Goal: Task Accomplishment & Management: Manage account settings

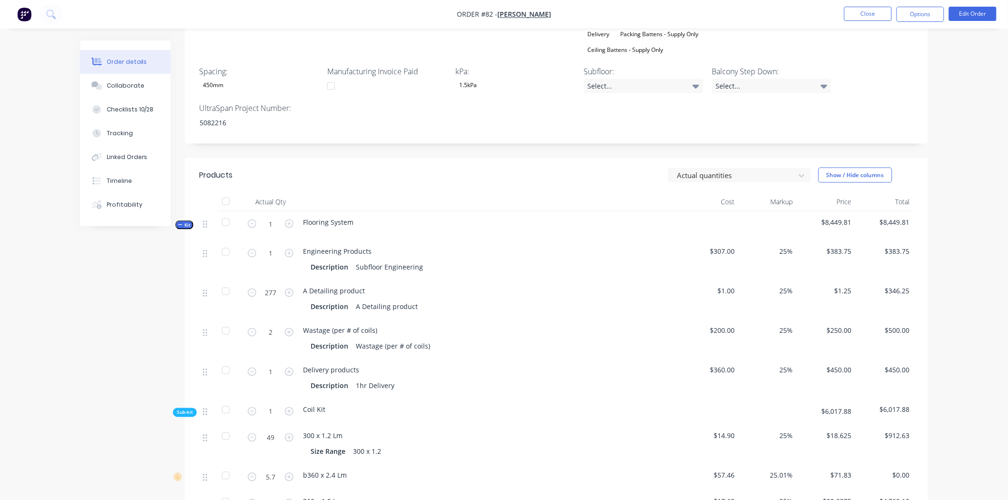
scroll to position [477, 0]
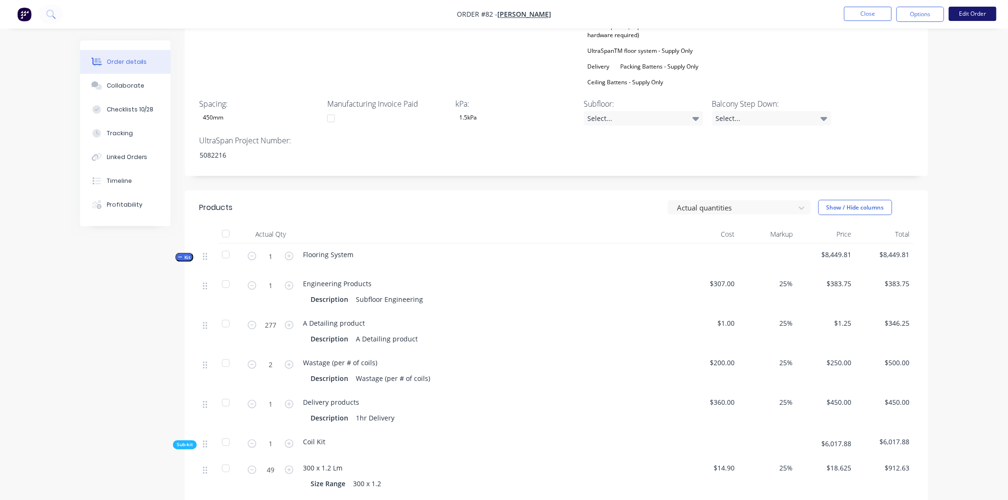
click at [983, 13] on button "Edit Order" at bounding box center [973, 14] width 48 height 14
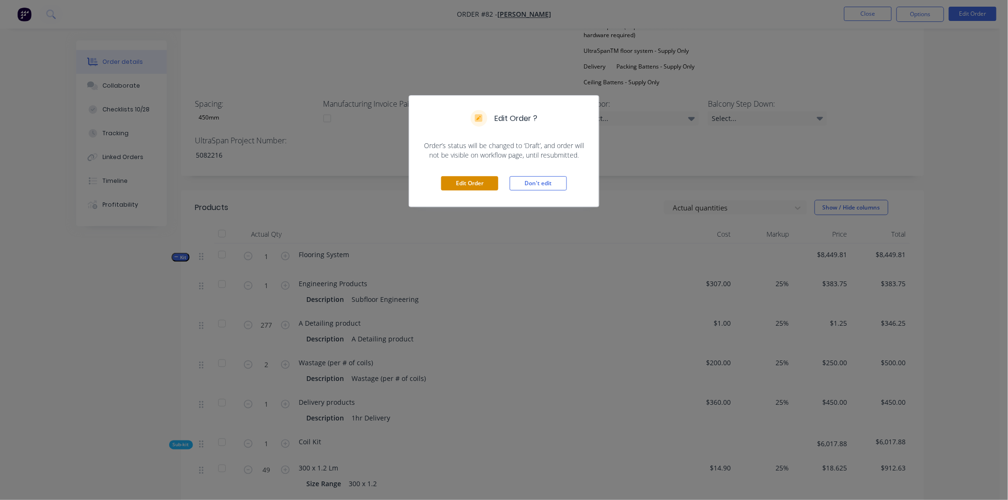
click at [456, 188] on button "Edit Order" at bounding box center [469, 183] width 57 height 14
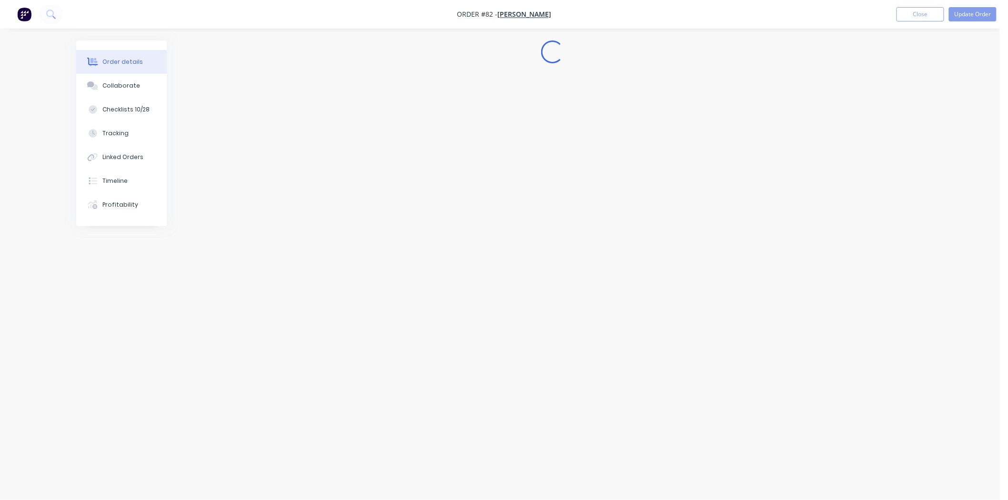
scroll to position [0, 0]
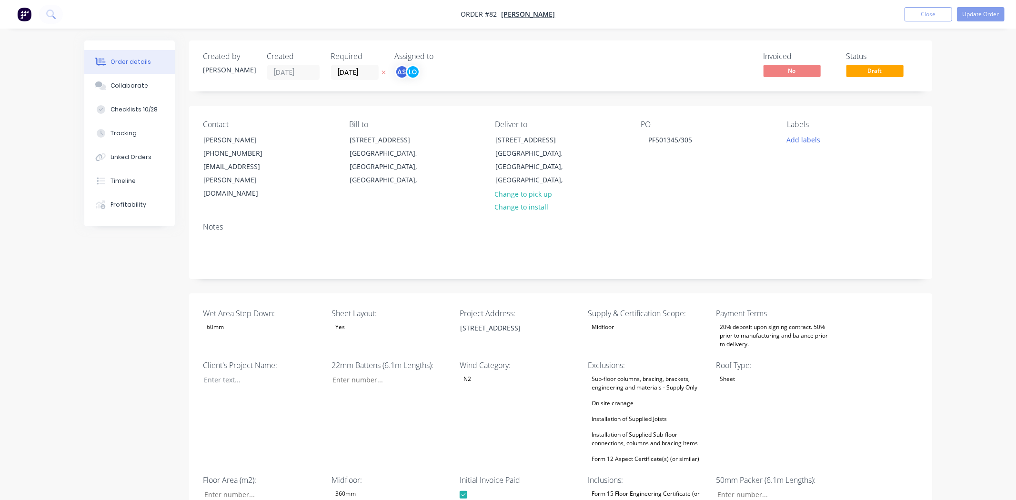
type input "42"
type input "91"
type input "1"
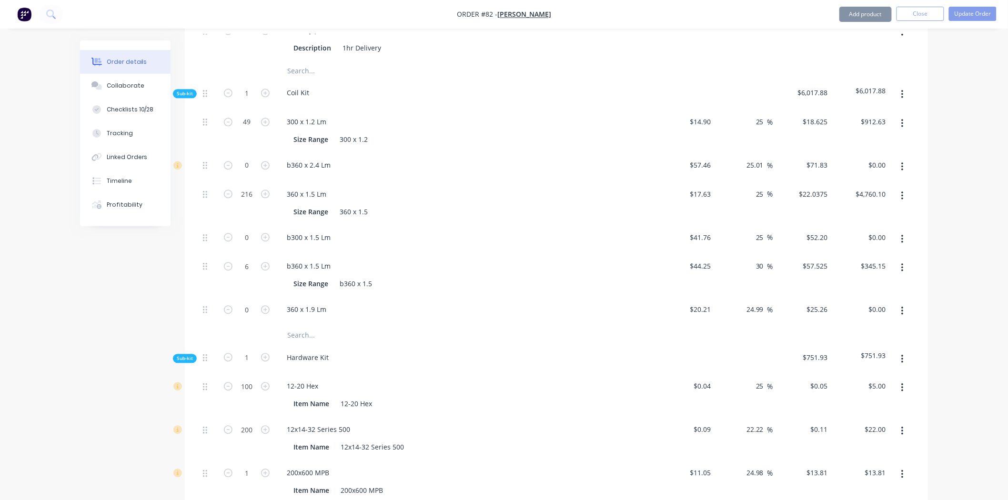
scroll to position [900, 0]
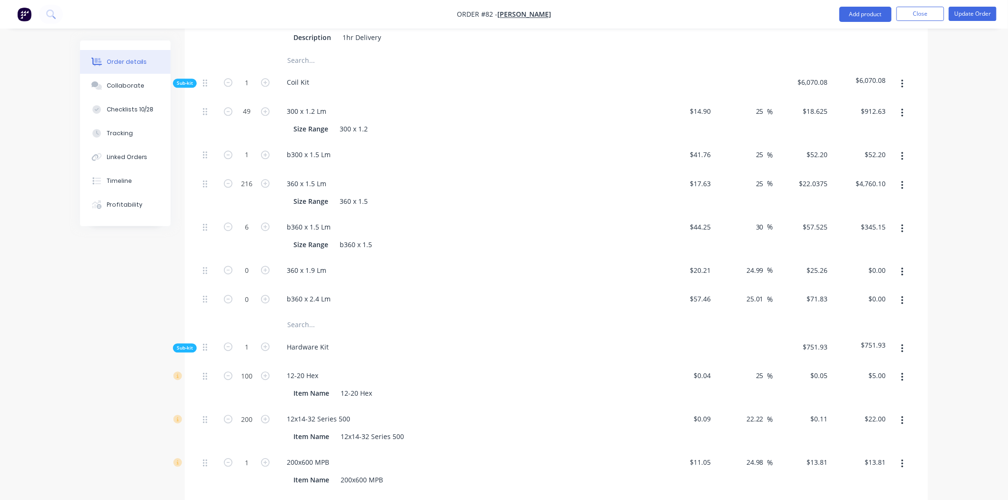
click at [302, 315] on input "text" at bounding box center [382, 324] width 191 height 19
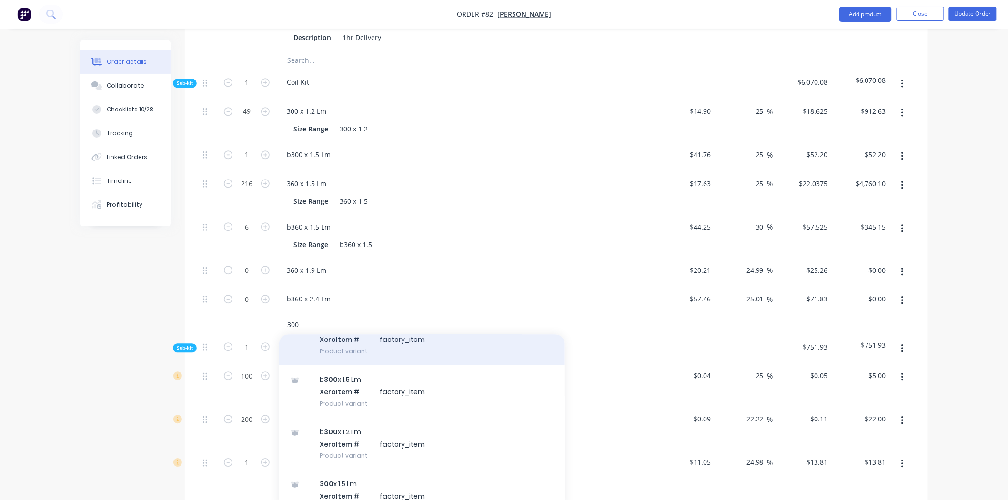
scroll to position [477, 0]
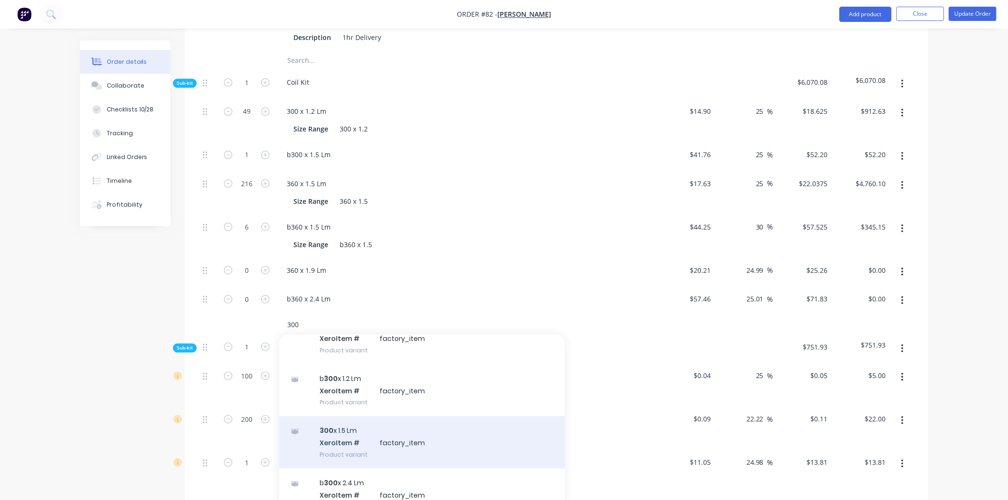
type input "300"
click at [339, 416] on div "300 x 1.5 Lm Xero Item # factory_item Product variant" at bounding box center [422, 442] width 286 height 52
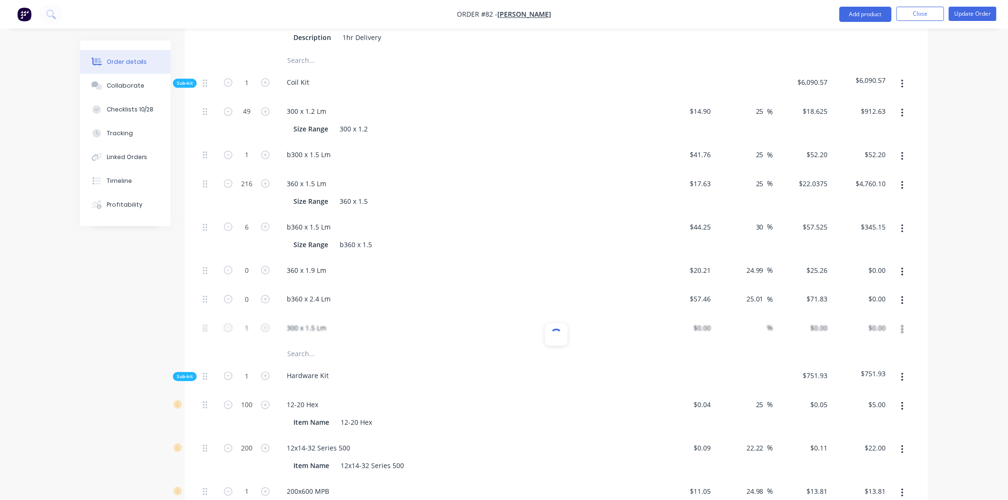
type input "$16.39"
type input "25.02"
type input "$20.49"
click at [230, 324] on icon "button" at bounding box center [228, 328] width 9 height 9
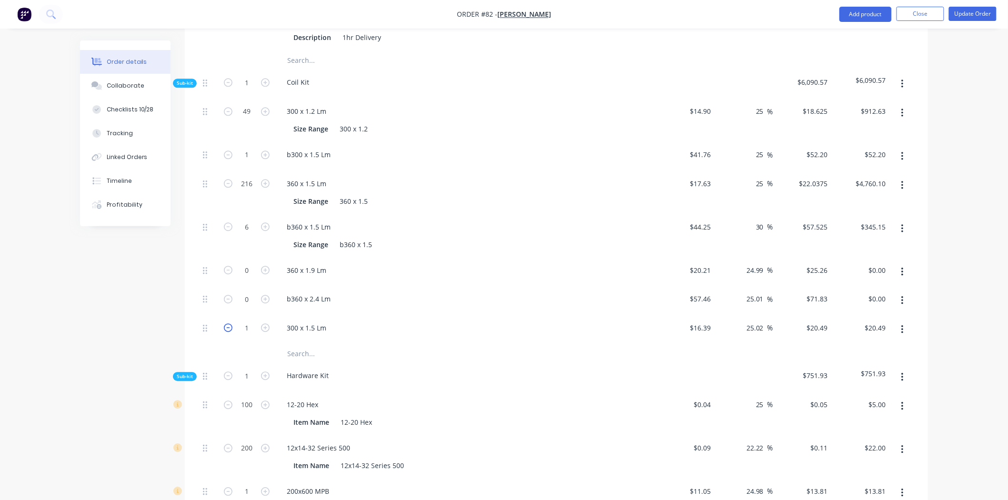
type input "0"
type input "$0.00"
click at [153, 284] on div "Created by Luke Created 29/08/25 Required 15/09/25 Assigned to AS LO Invoiced N…" at bounding box center [504, 173] width 848 height 2065
click at [974, 10] on button "Update Order" at bounding box center [973, 14] width 48 height 14
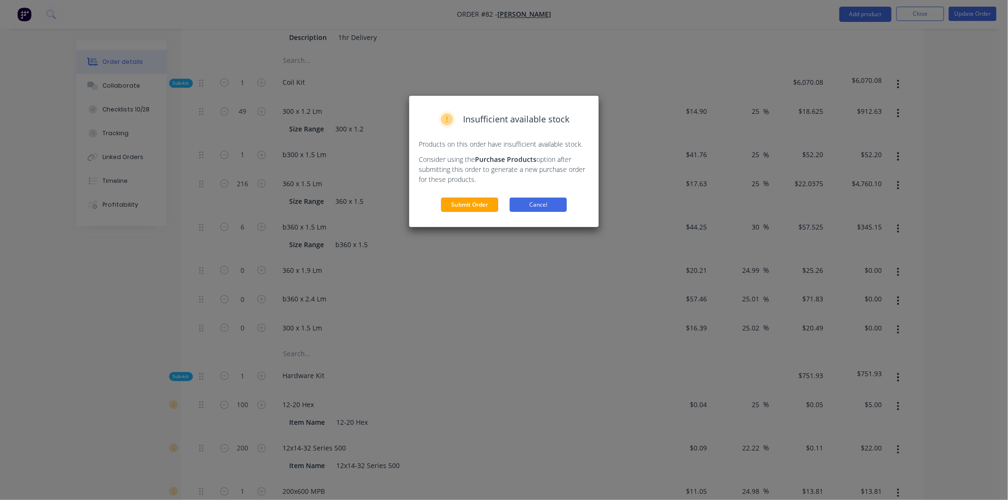
click at [529, 198] on button "Cancel" at bounding box center [538, 205] width 57 height 14
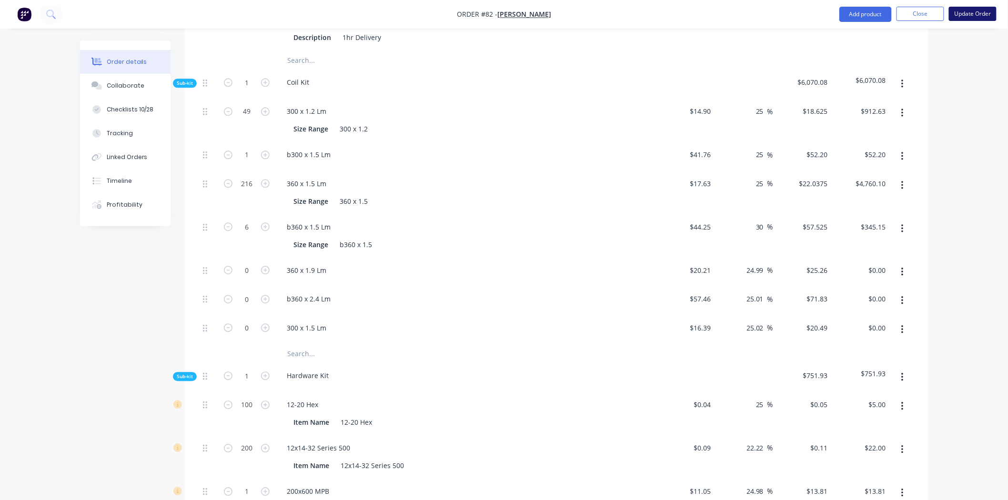
click at [964, 13] on button "Update Order" at bounding box center [973, 14] width 48 height 14
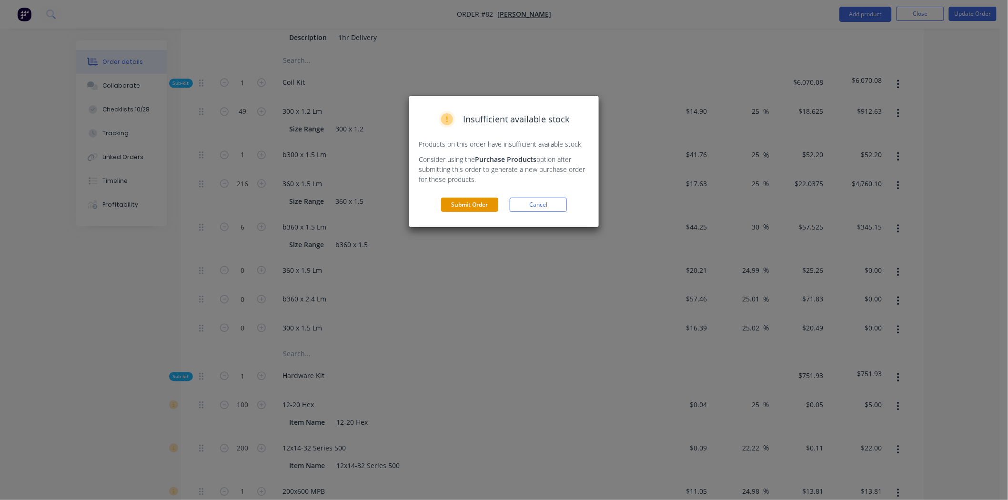
click at [474, 201] on button "Submit Order" at bounding box center [469, 205] width 57 height 14
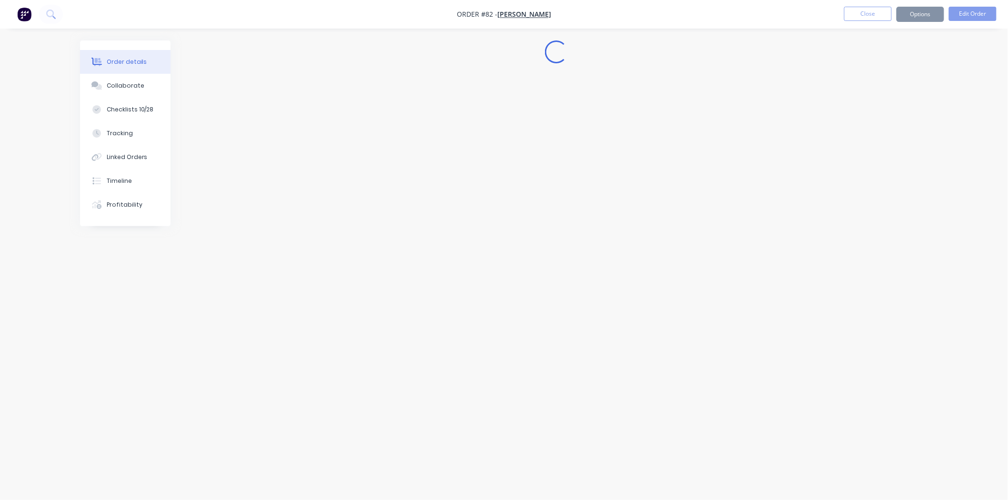
scroll to position [0, 0]
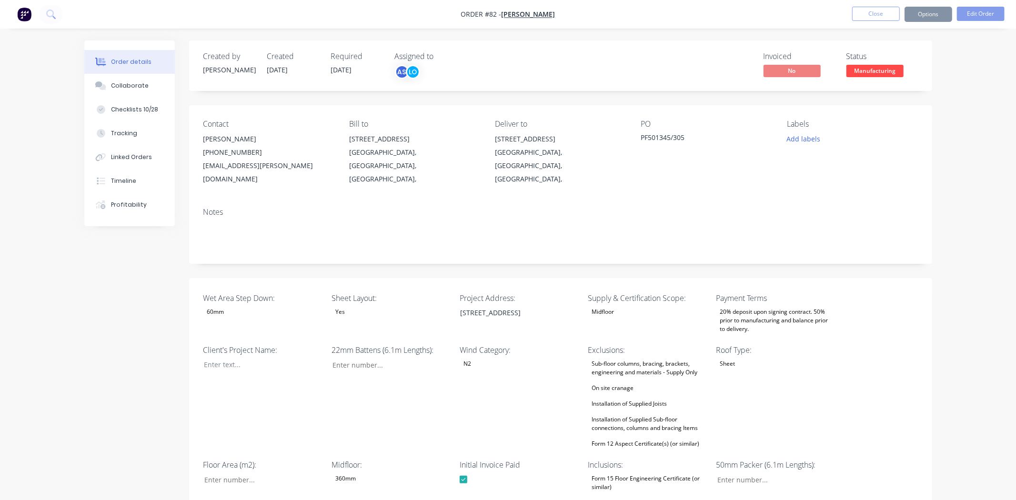
type input "42"
type input "91"
type input "1"
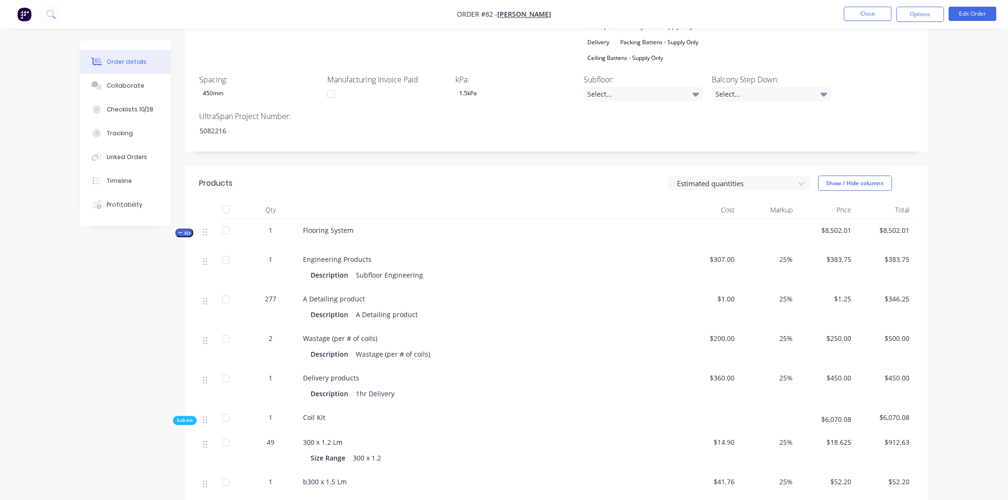
scroll to position [477, 0]
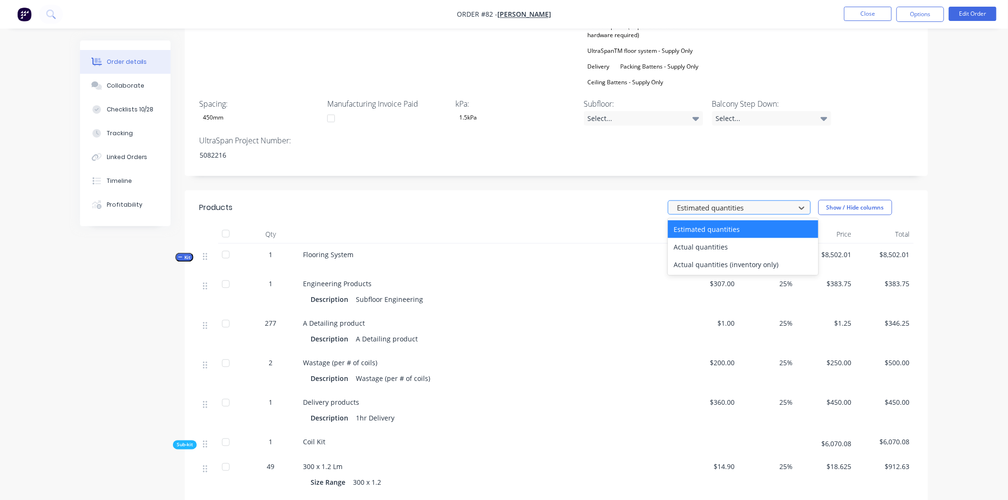
click at [685, 201] on div "Estimated quantities" at bounding box center [733, 208] width 120 height 14
click at [687, 238] on div "Actual quantities" at bounding box center [743, 247] width 151 height 18
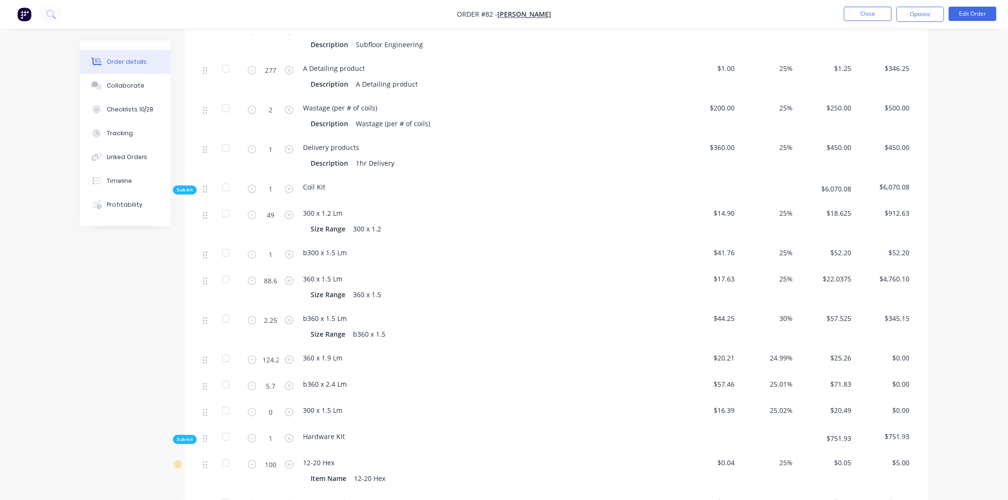
scroll to position [741, 0]
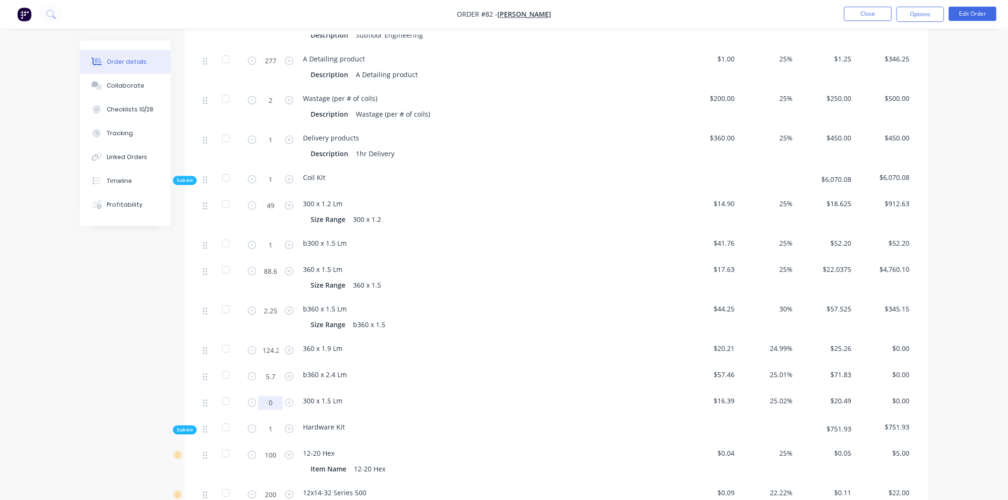
click at [276, 396] on input "0" at bounding box center [270, 403] width 25 height 14
type input "53.1"
click at [84, 382] on div "Created by Luke Created 29/08/25 Required 15/09/25 Assigned to AS LO Invoiced N…" at bounding box center [504, 193] width 848 height 1788
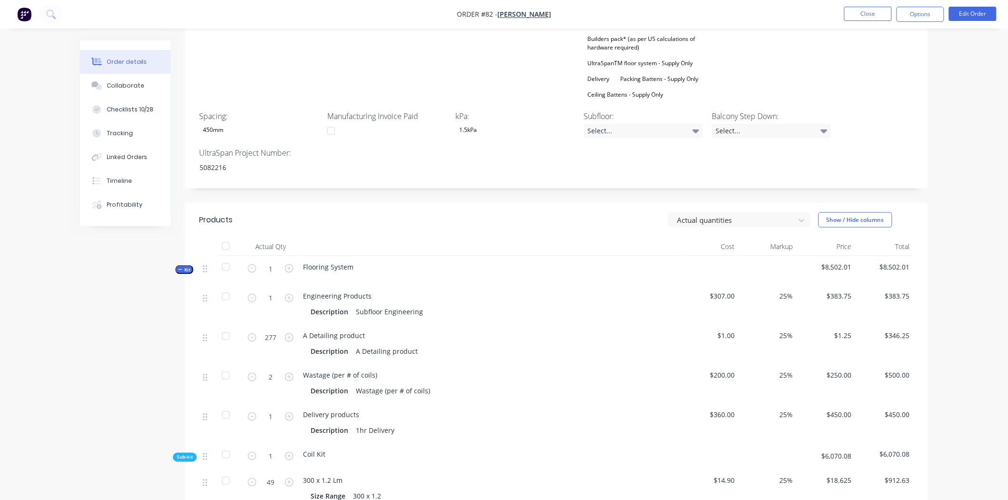
scroll to position [468, 0]
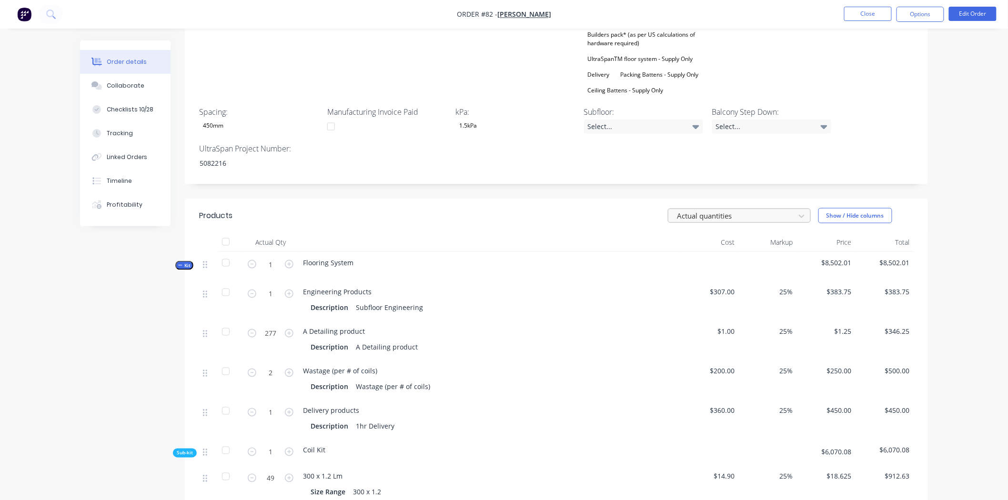
click at [727, 210] on div at bounding box center [733, 216] width 114 height 12
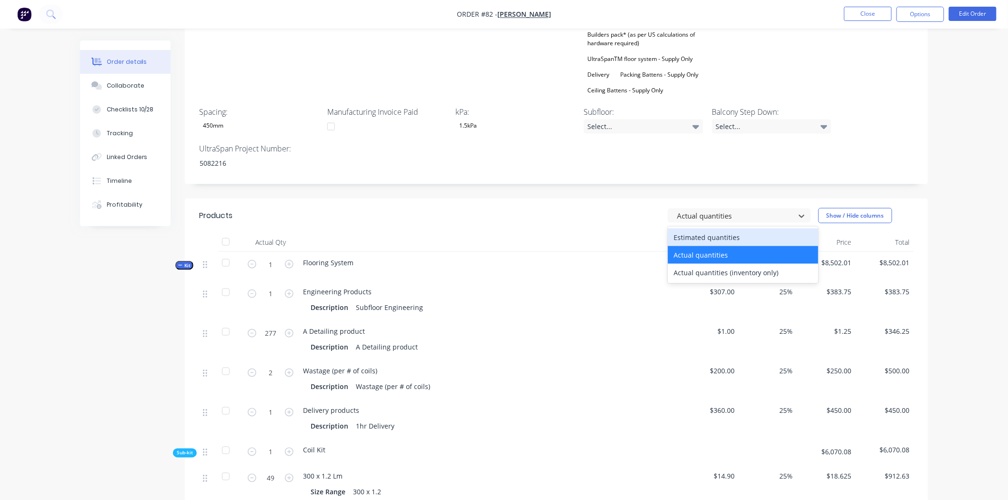
click at [725, 229] on div "Estimated quantities" at bounding box center [743, 238] width 151 height 18
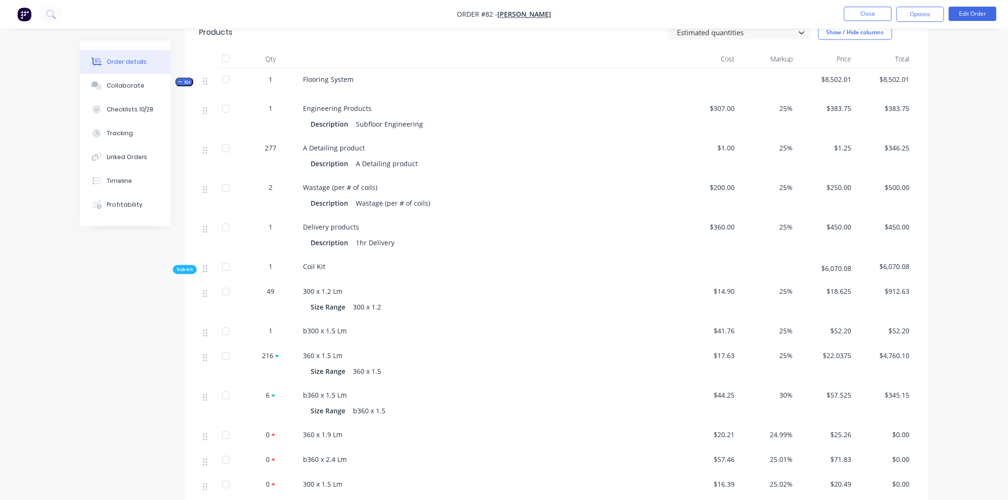
scroll to position [627, 0]
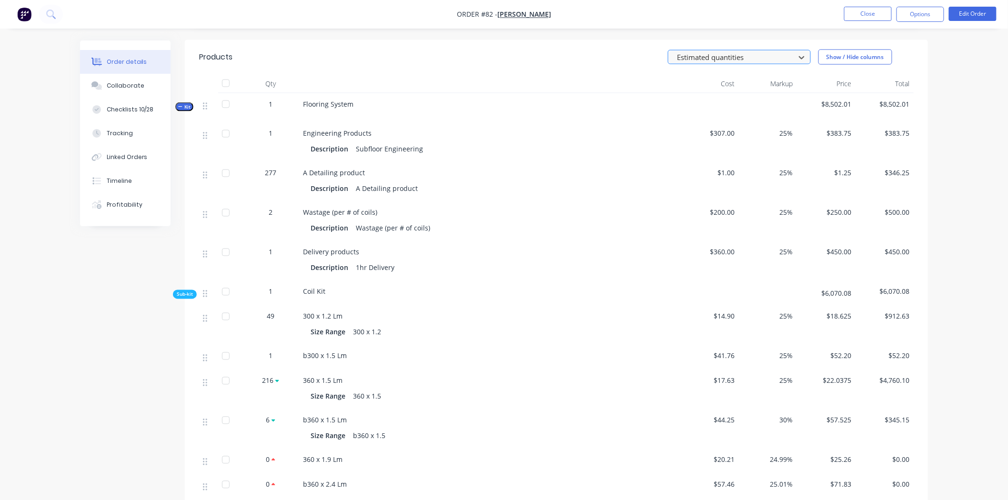
click at [754, 51] on div at bounding box center [733, 57] width 114 height 12
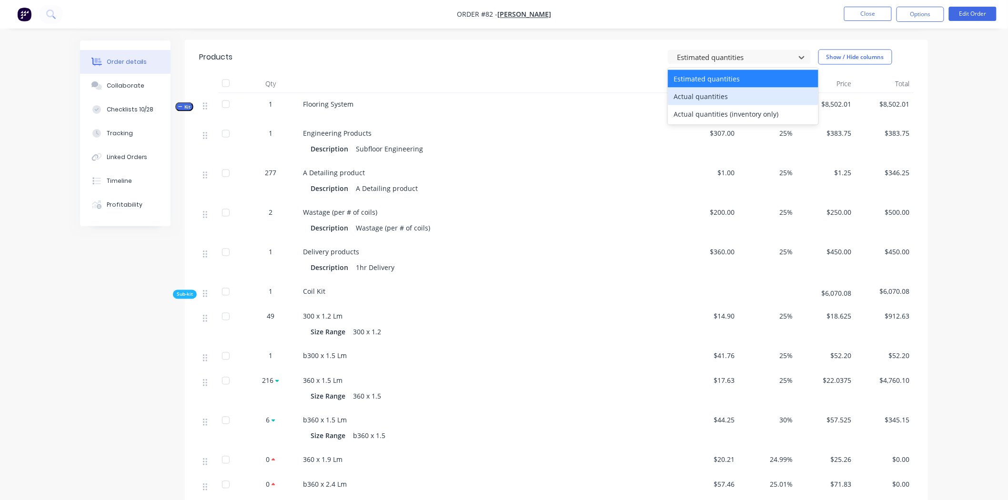
click at [736, 88] on div "Actual quantities" at bounding box center [743, 97] width 151 height 18
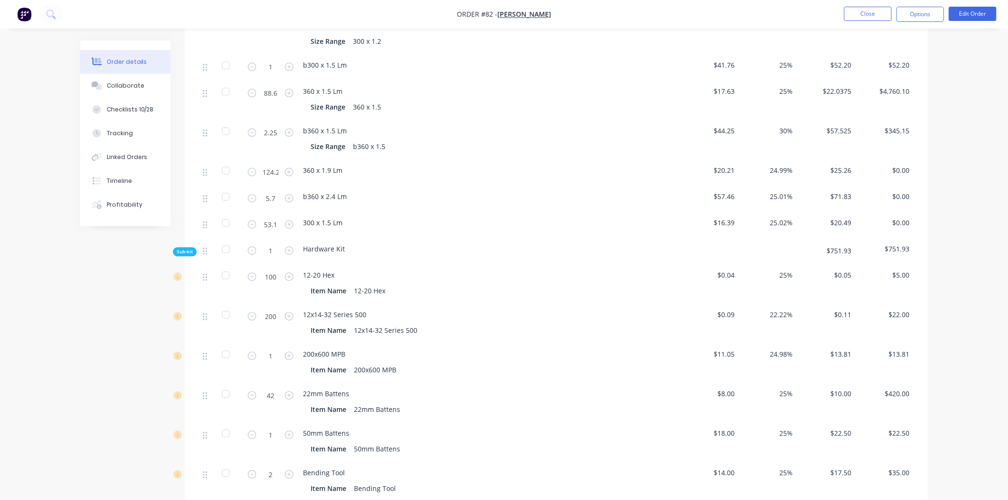
scroll to position [945, 0]
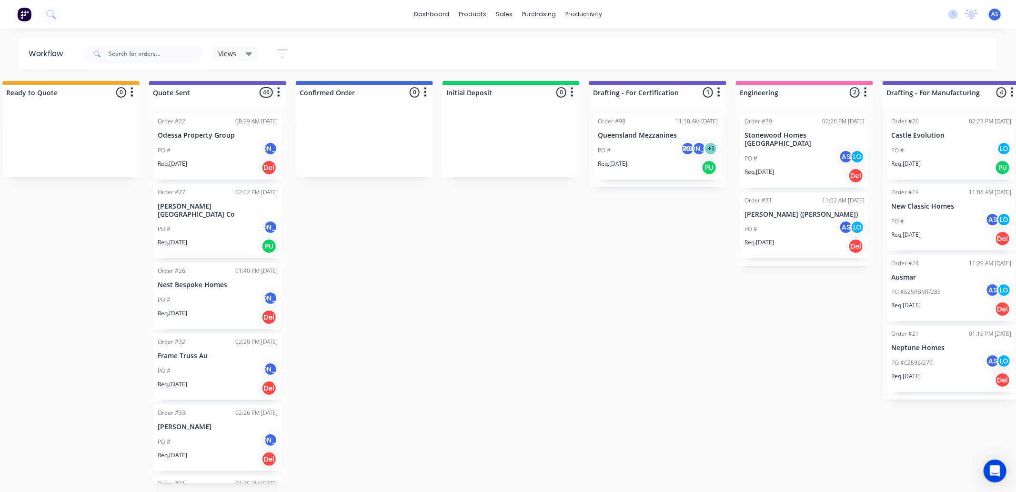
scroll to position [0, 227]
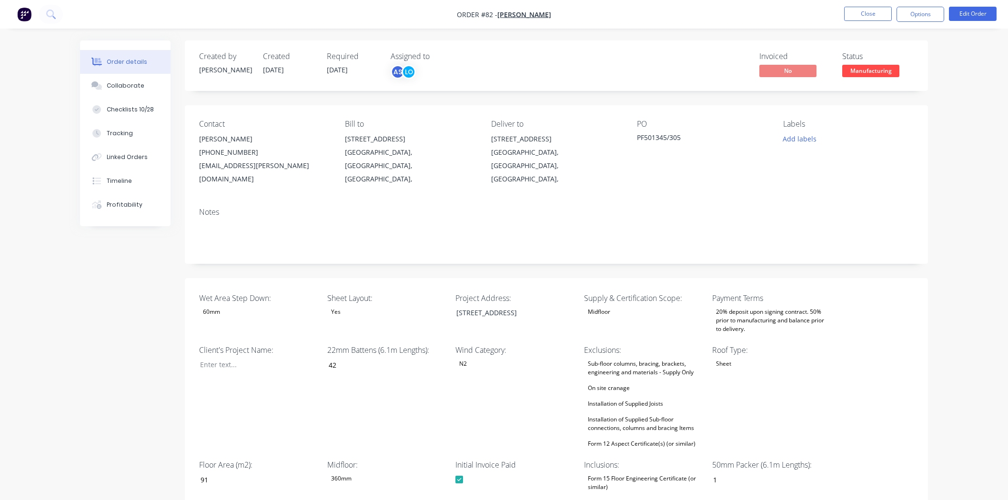
scroll to position [945, 0]
